Goal: Transaction & Acquisition: Subscribe to service/newsletter

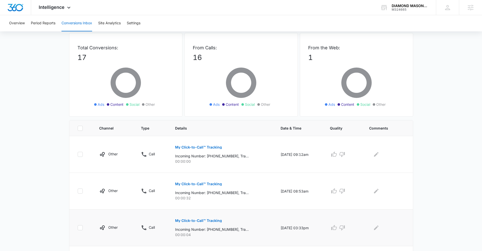
scroll to position [43, 0]
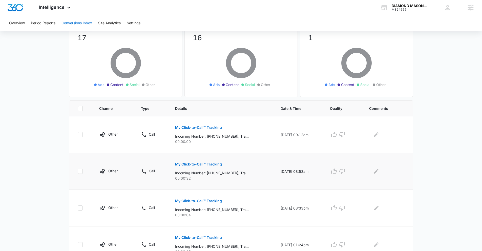
click at [196, 164] on p "My Click-to-Call™ Tracking" at bounding box center [198, 164] width 47 height 4
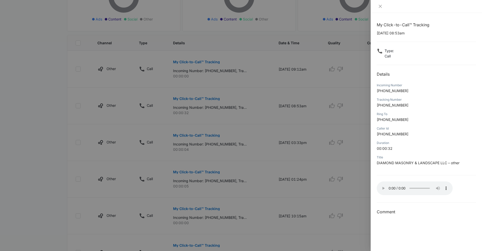
scroll to position [0, 0]
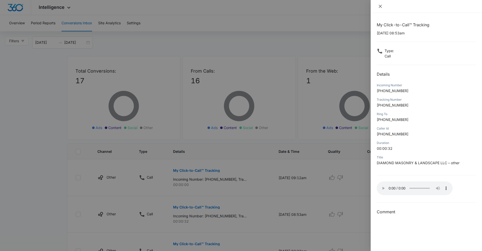
click at [377, 6] on button "Close" at bounding box center [380, 6] width 7 height 5
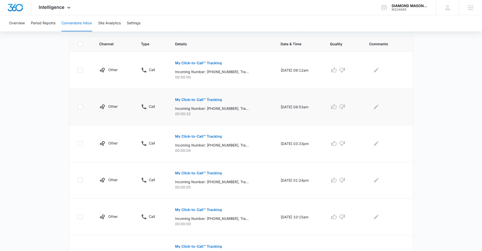
scroll to position [291, 0]
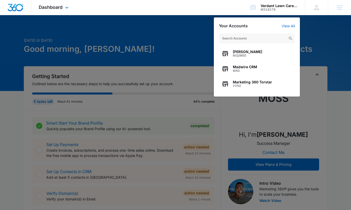
click at [241, 10] on div "Dashboard Apps Reputation Forms CRM Email Social POS Content Ads Intelligence F…" at bounding box center [175, 7] width 351 height 15
click at [319, 22] on div at bounding box center [175, 105] width 351 height 210
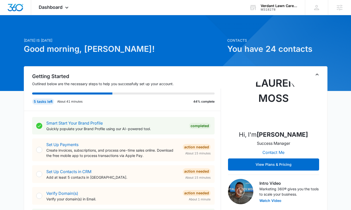
scroll to position [39, 0]
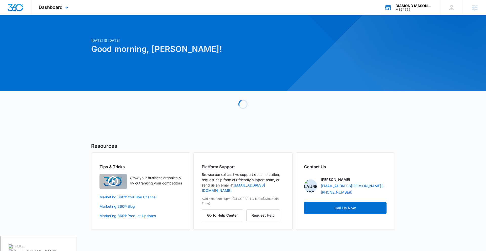
click at [396, 10] on div "M324665" at bounding box center [413, 10] width 37 height 4
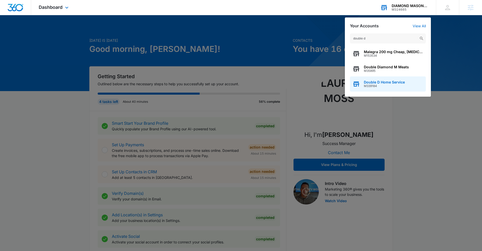
type input "double d"
click at [397, 87] on span "M339184" at bounding box center [384, 86] width 41 height 4
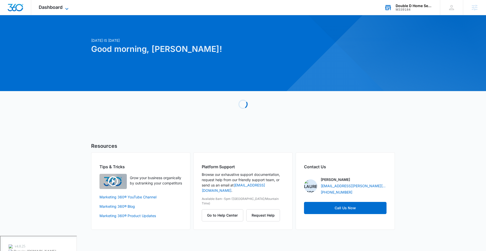
click at [61, 8] on span "Dashboard" at bounding box center [51, 7] width 24 height 5
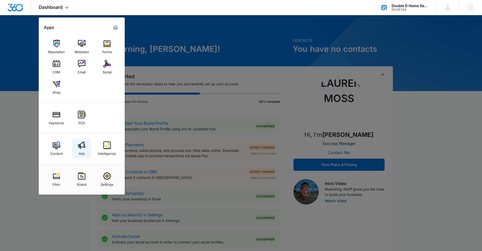
click at [78, 144] on img at bounding box center [82, 145] width 8 height 8
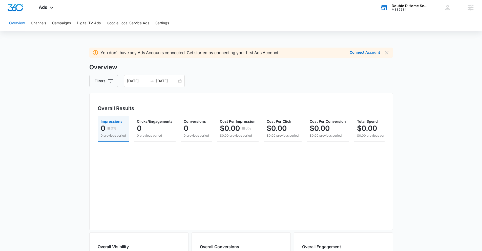
click at [103, 18] on div "Overview Channels Campaigns Digital TV Ads Google Local Service Ads Settings" at bounding box center [241, 23] width 470 height 16
click at [106, 19] on div "Overview Channels Campaigns Digital TV Ads Google Local Service Ads Settings" at bounding box center [241, 23] width 470 height 16
click at [113, 20] on button "Google Local Service Ads" at bounding box center [128, 23] width 42 height 16
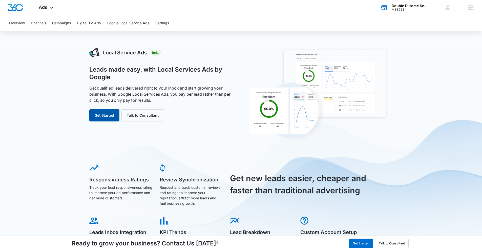
click at [118, 118] on button "Get Started" at bounding box center [104, 115] width 30 height 12
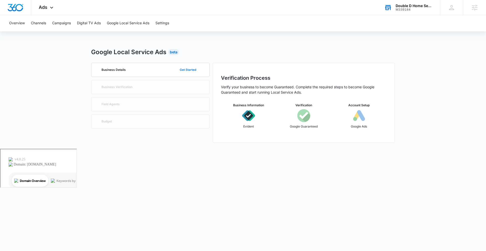
click at [196, 71] on button "Get Started" at bounding box center [188, 70] width 27 height 12
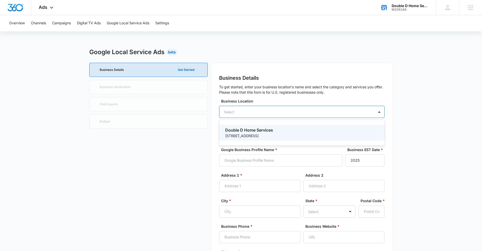
click at [283, 111] on div "Select" at bounding box center [301, 112] width 165 height 12
click at [284, 129] on p "Double D Home Services" at bounding box center [301, 130] width 152 height 6
type input "Double D Home Services"
type input "1303 Madison Ave"
type input "Fort Atkinson"
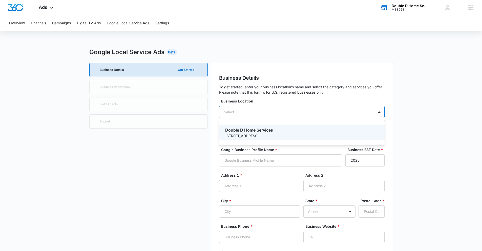
type input "53538"
type input "9207237748"
type input "https://doubledhomeservice.com/"
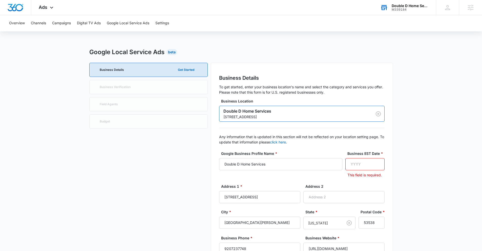
click at [360, 161] on input "Business EST Date *" at bounding box center [364, 164] width 39 height 12
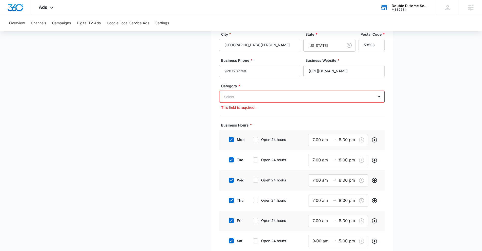
scroll to position [218, 0]
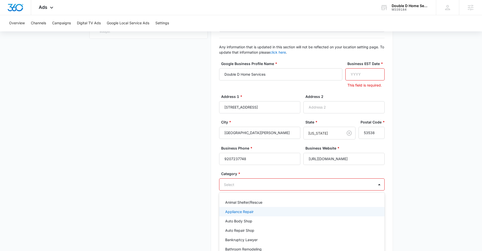
click at [256, 188] on div "Appliance Repair, 2 of 79. 79 results available. Use Up and Down to choose opti…" at bounding box center [301, 184] width 165 height 12
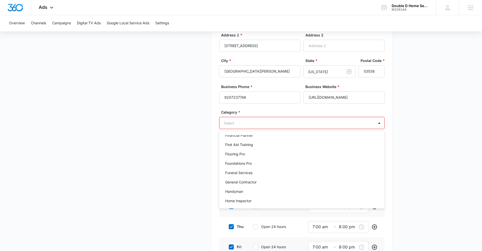
scroll to position [222, 0]
click at [252, 179] on p "General Contractor" at bounding box center [240, 180] width 31 height 5
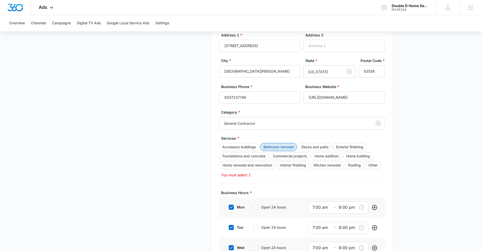
click at [273, 146] on button "Bathroom remodel" at bounding box center [278, 147] width 37 height 8
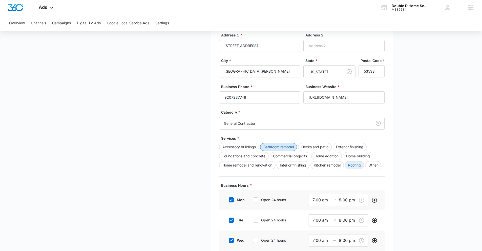
scroll to position [152, 0]
click at [379, 166] on button "Other" at bounding box center [373, 164] width 16 height 8
click at [330, 164] on button "Kitchen remodel" at bounding box center [326, 164] width 33 height 8
click at [294, 167] on button "Interior finishing" at bounding box center [292, 164] width 33 height 8
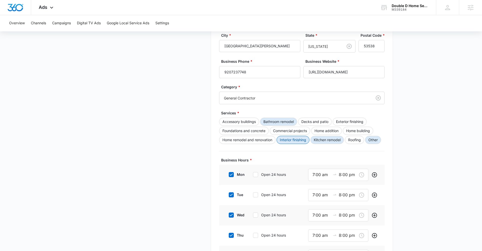
scroll to position [69, 0]
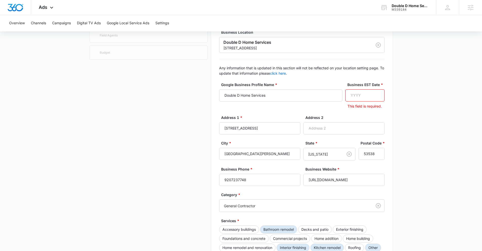
click at [386, 99] on div "Business Details To get started, enter your business location's name and select…" at bounding box center [302, 211] width 182 height 434
click at [371, 96] on input "Business EST Date *" at bounding box center [364, 95] width 39 height 12
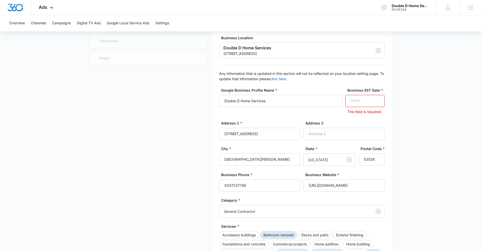
scroll to position [110, 0]
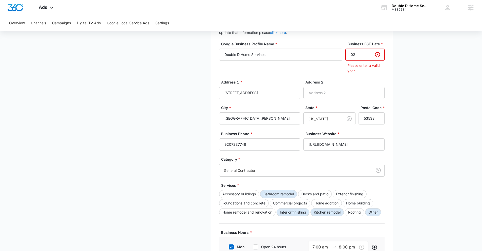
type input "0"
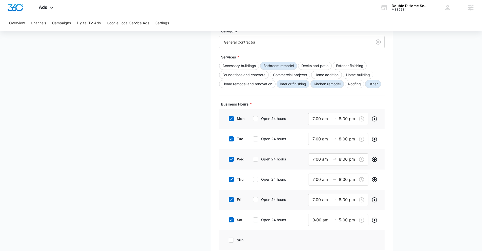
scroll to position [256, 0]
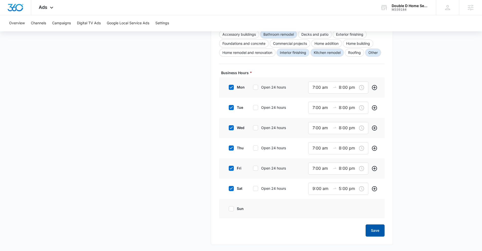
type input "2024"
click at [378, 225] on button "Save" at bounding box center [375, 230] width 19 height 12
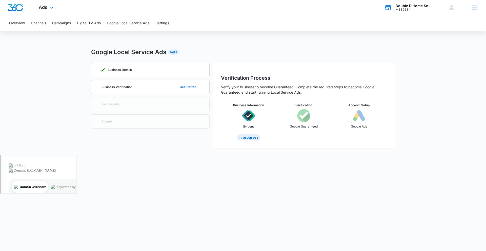
click at [399, 12] on div "Double D Home Service M339184 Your Accounts View All" at bounding box center [407, 7] width 63 height 15
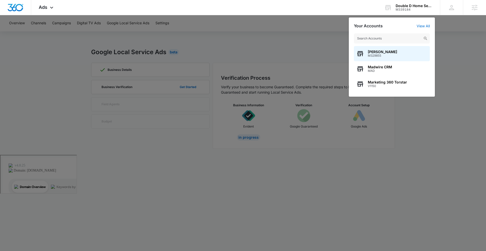
click at [394, 40] on input "text" at bounding box center [392, 38] width 76 height 10
type input "a"
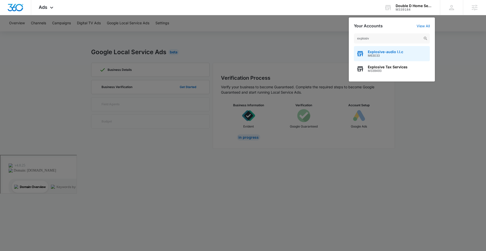
type input "explosiv"
click at [392, 54] on span "M63033" at bounding box center [385, 56] width 35 height 4
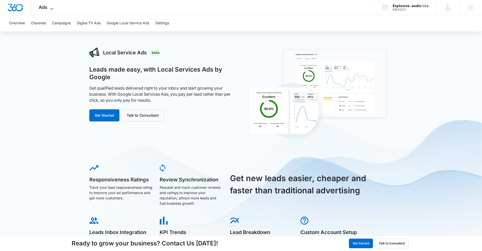
click at [50, 9] on icon at bounding box center [52, 9] width 6 height 6
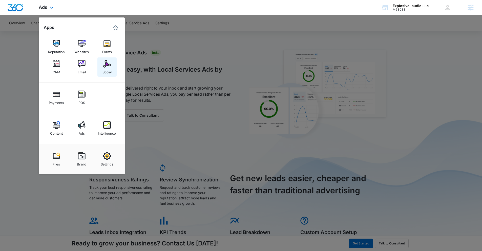
click at [109, 70] on div "Social" at bounding box center [106, 71] width 9 height 7
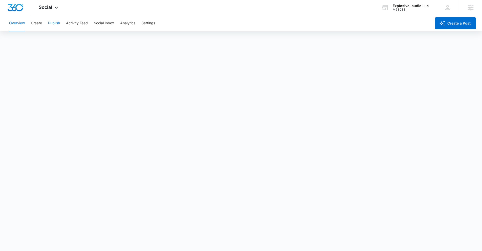
click at [49, 25] on button "Publish" at bounding box center [54, 23] width 12 height 16
click at [428, 6] on div "Explosive-audio l.l.c" at bounding box center [411, 6] width 36 height 4
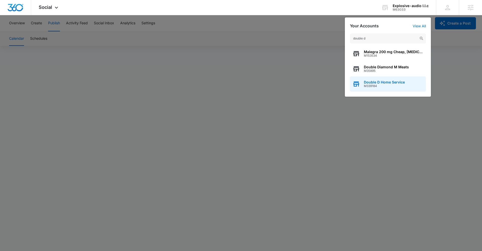
type input "double d"
click at [408, 85] on div "Double D Home Service M339184" at bounding box center [388, 83] width 76 height 15
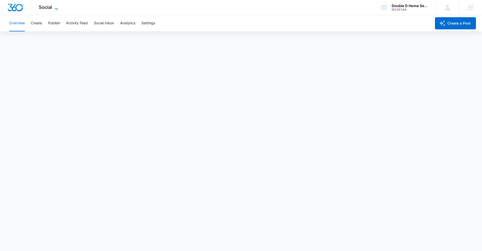
click at [47, 9] on span "Social" at bounding box center [45, 7] width 13 height 5
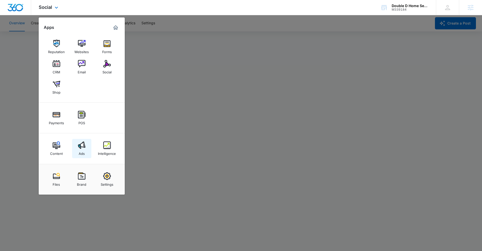
click at [84, 145] on img at bounding box center [82, 145] width 8 height 8
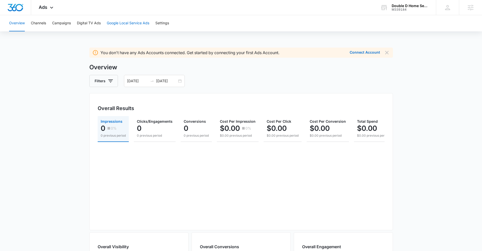
click at [136, 26] on button "Google Local Service Ads" at bounding box center [128, 23] width 42 height 16
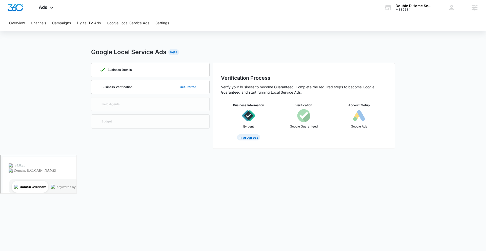
click at [172, 67] on div "Business Details" at bounding box center [150, 70] width 102 height 14
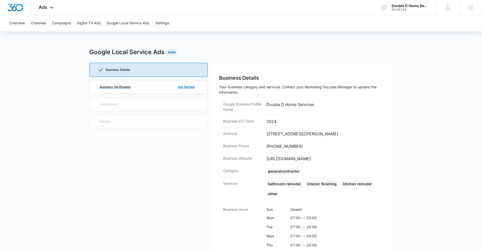
click at [124, 88] on p "Business Verification" at bounding box center [115, 86] width 31 height 3
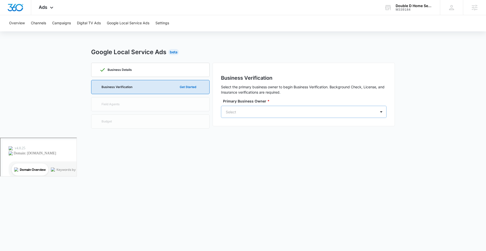
click at [280, 113] on div at bounding box center [298, 112] width 144 height 6
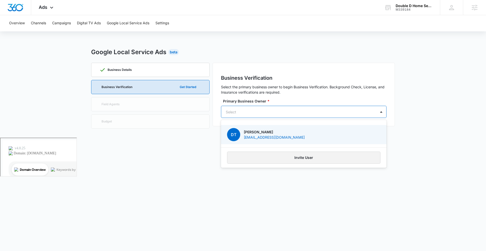
click at [298, 158] on button "Invite User" at bounding box center [303, 158] width 153 height 12
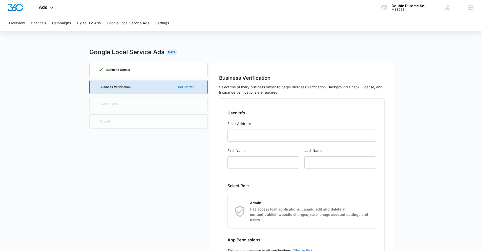
click at [173, 84] on button "Get Started" at bounding box center [186, 87] width 27 height 12
click at [138, 84] on div "Business Verification Get Started" at bounding box center [149, 87] width 102 height 14
click at [181, 88] on button "Get Started" at bounding box center [186, 87] width 27 height 12
drag, startPoint x: 244, startPoint y: 57, endPoint x: 241, endPoint y: 57, distance: 3.1
click at [244, 57] on div "Google Local Service Ads Beta Business Details Business Verification Get Starte…" at bounding box center [241, 169] width 304 height 242
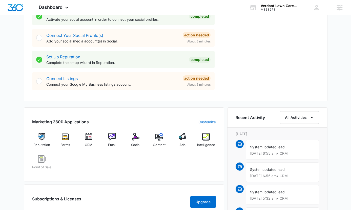
scroll to position [233, 0]
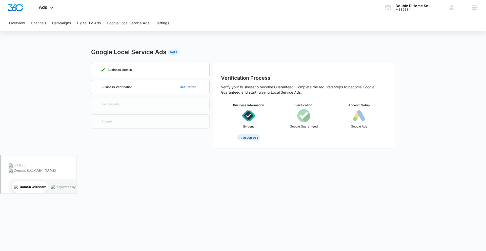
click at [186, 86] on button "Get Started" at bounding box center [188, 87] width 27 height 12
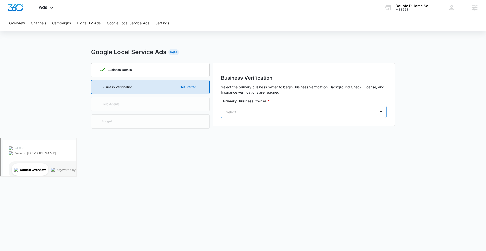
click at [294, 116] on div "Select" at bounding box center [298, 111] width 155 height 11
click at [288, 131] on p "[PERSON_NAME]" at bounding box center [274, 131] width 61 height 5
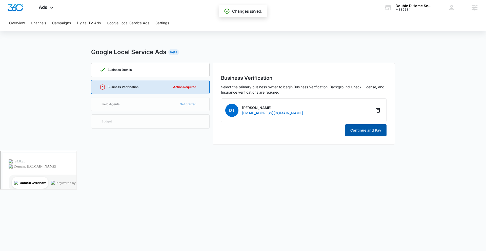
click at [366, 133] on button "Continue and Pay" at bounding box center [365, 130] width 41 height 12
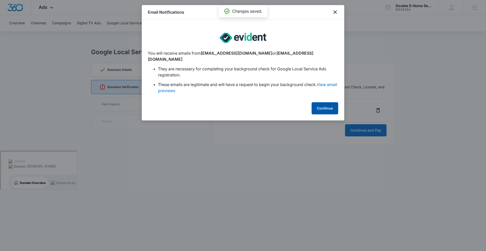
click at [328, 103] on button "Continue" at bounding box center [324, 108] width 27 height 12
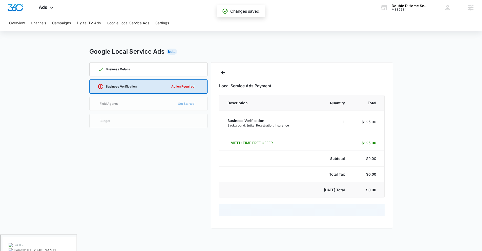
scroll to position [56, 0]
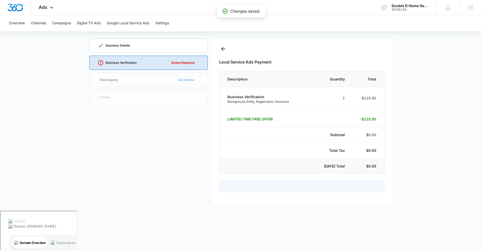
select select "pm_1SDv4mA4n8RTgNjUm3iSPvCj"
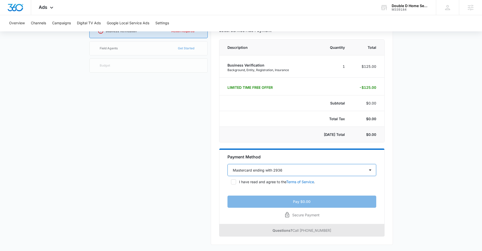
click at [261, 173] on select "Select a payment method Mastercard ending with 2936 New payment method" at bounding box center [301, 170] width 149 height 12
click at [227, 164] on select "Select a payment method Mastercard ending with 2936 New payment method" at bounding box center [301, 170] width 149 height 12
click at [273, 194] on form "Payment Method Select a payment method Mastercard ending with 2936 New payment …" at bounding box center [301, 181] width 149 height 54
click at [249, 181] on p "I have read and agree to the Terms of Service ." at bounding box center [277, 181] width 76 height 5
click at [231, 181] on input "I have read and agree to the Terms of Service ." at bounding box center [229, 182] width 4 height 4
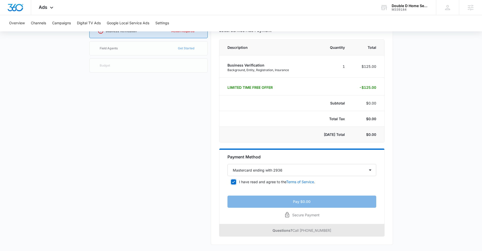
checkbox input "true"
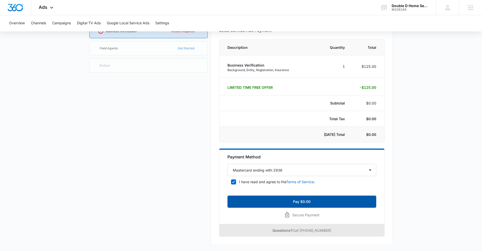
click at [286, 198] on button "Pay $0.00" at bounding box center [301, 202] width 149 height 12
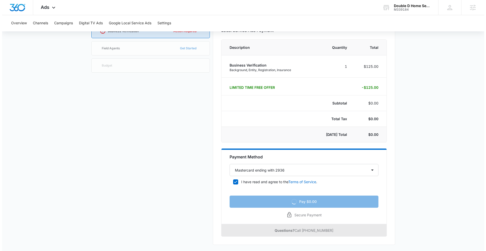
scroll to position [0, 0]
